Goal: Information Seeking & Learning: Learn about a topic

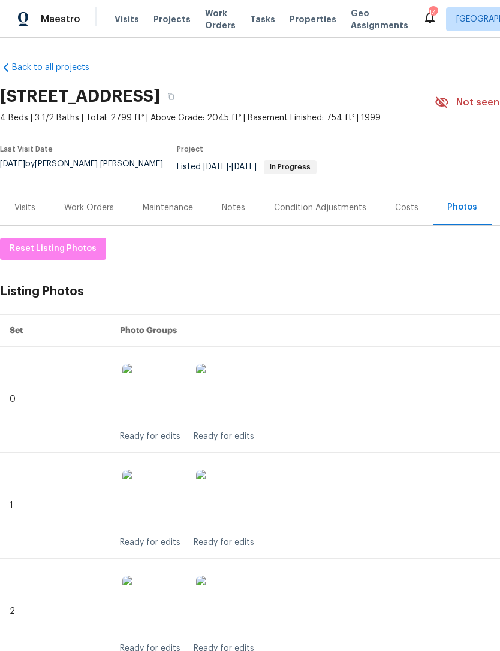
click at [403, 204] on div "Costs" at bounding box center [406, 208] width 23 height 12
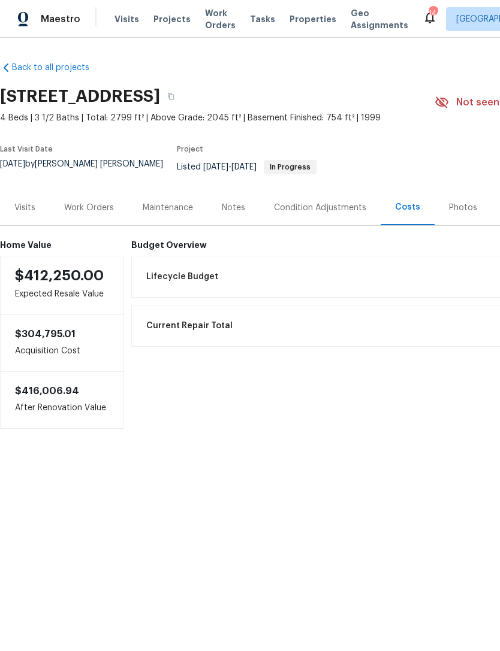
click at [461, 204] on div "Photos" at bounding box center [463, 208] width 28 height 12
